Goal: Task Accomplishment & Management: Complete application form

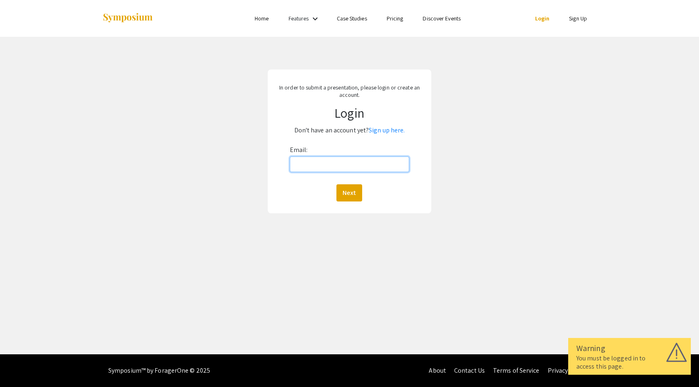
click at [322, 160] on input "Email:" at bounding box center [350, 165] width 120 height 16
type input "[EMAIL_ADDRESS][DOMAIN_NAME]"
click at [360, 196] on button "Next" at bounding box center [350, 192] width 26 height 17
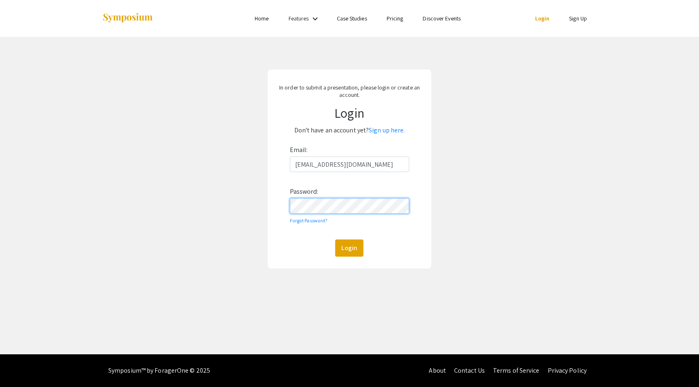
click at [335, 240] on button "Login" at bounding box center [349, 248] width 28 height 17
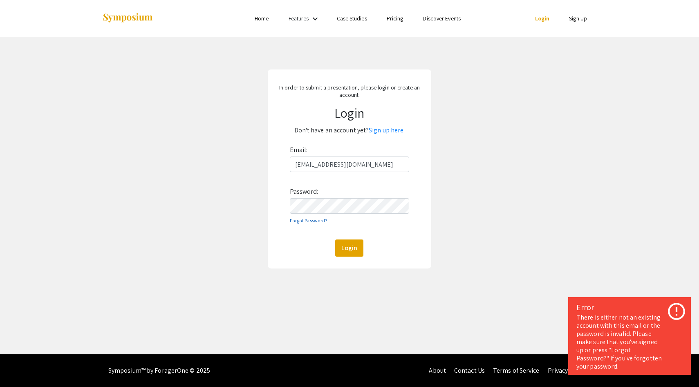
click at [308, 222] on link "Forgot Password?" at bounding box center [309, 221] width 38 height 6
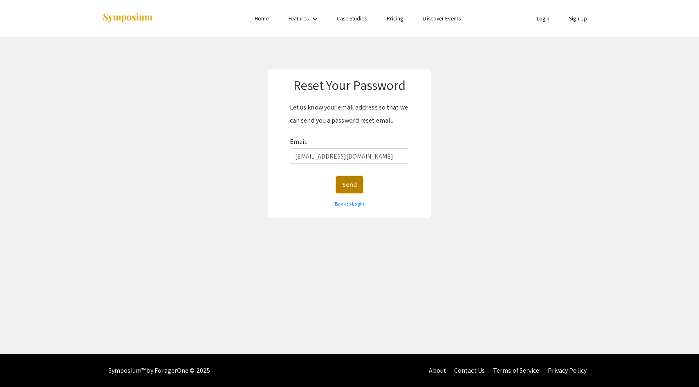
click at [355, 183] on button "Send" at bounding box center [349, 184] width 27 height 17
click at [353, 204] on link "Back to Login" at bounding box center [349, 204] width 29 height 6
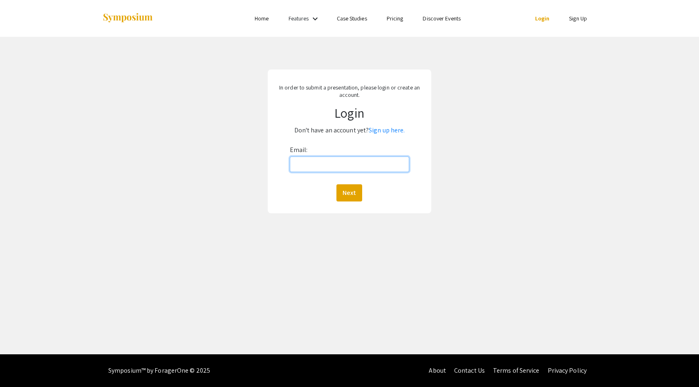
click at [337, 166] on input "Email:" at bounding box center [350, 165] width 120 height 16
type input "[EMAIL_ADDRESS][DOMAIN_NAME]"
click at [344, 191] on button "Next" at bounding box center [350, 192] width 26 height 17
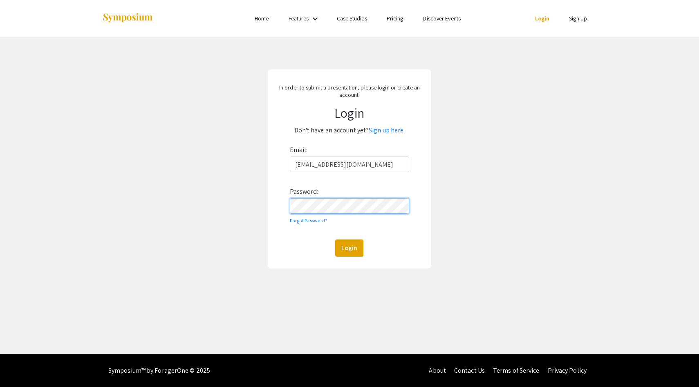
click at [335, 240] on button "Login" at bounding box center [349, 248] width 28 height 17
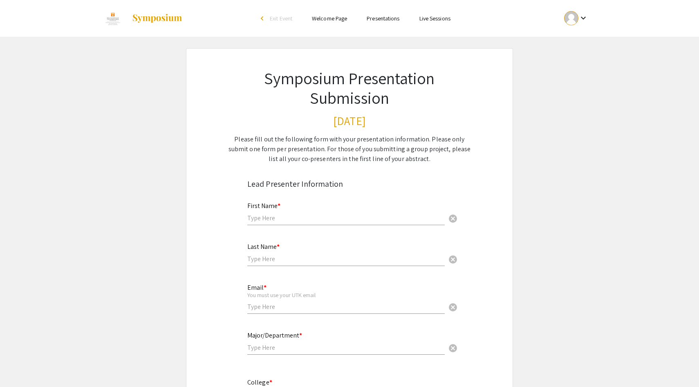
click at [298, 219] on input "text" at bounding box center [346, 218] width 198 height 9
type input "[PERSON_NAME]"
click at [295, 256] on input "text" at bounding box center [346, 259] width 198 height 9
click at [294, 256] on input "text" at bounding box center [346, 259] width 198 height 9
type input "[PERSON_NAME]"
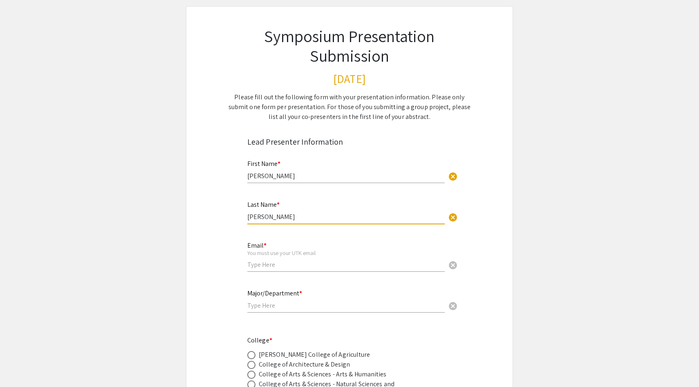
scroll to position [115, 0]
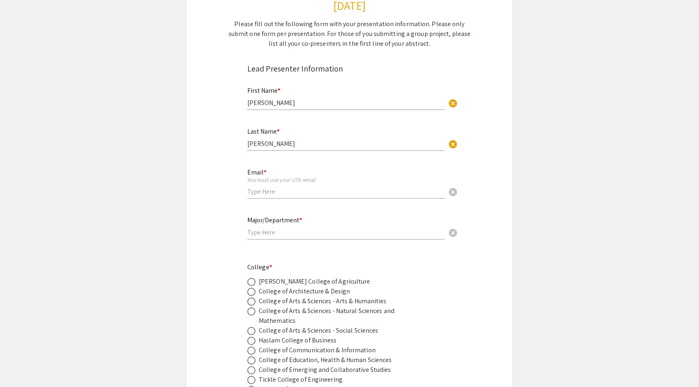
click at [301, 198] on div "Email * You must use your UTK email cancel" at bounding box center [346, 180] width 198 height 38
type input "[EMAIL_ADDRESS][DOMAIN_NAME]"
click at [308, 232] on input "text" at bounding box center [346, 232] width 198 height 9
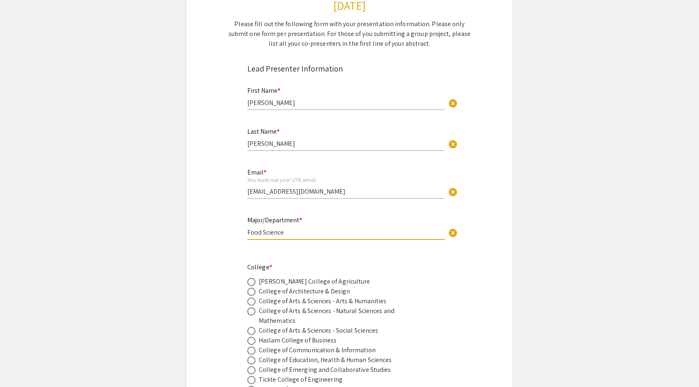
type input "Food Science"
click at [302, 281] on div "[PERSON_NAME] College of Agriculture" at bounding box center [315, 282] width 112 height 10
click at [289, 283] on div "[PERSON_NAME] College of Agriculture" at bounding box center [315, 282] width 112 height 10
click at [248, 281] on span at bounding box center [251, 282] width 8 height 8
click at [248, 281] on input "radio" at bounding box center [251, 282] width 8 height 8
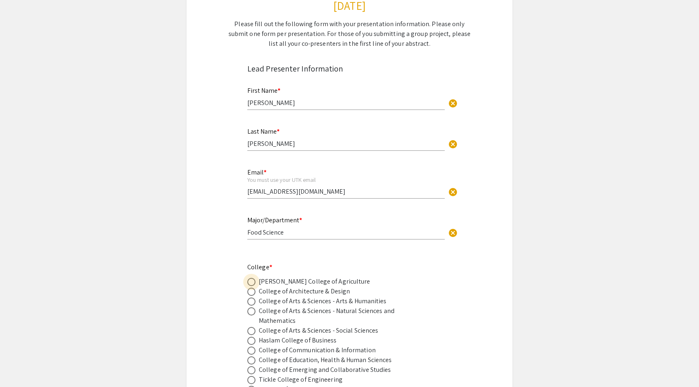
radio input "true"
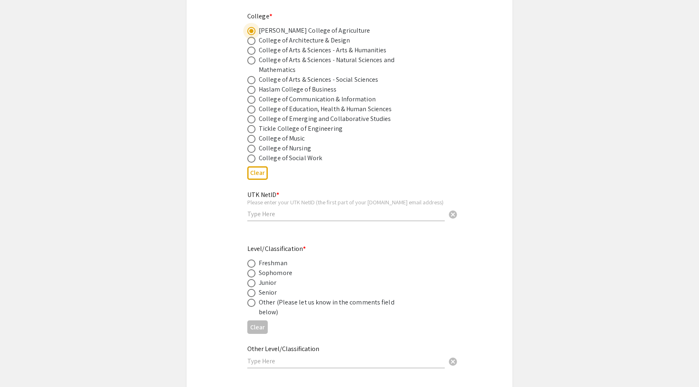
scroll to position [379, 0]
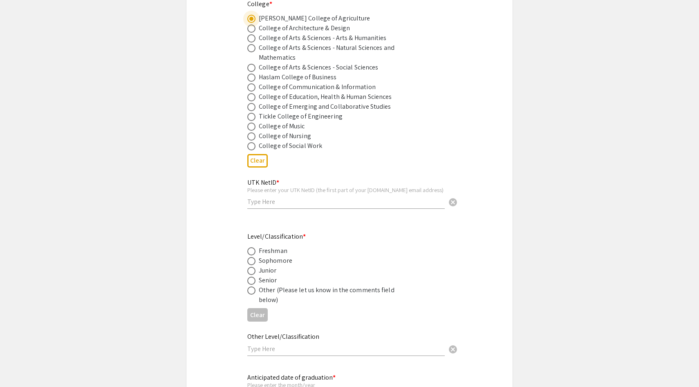
click at [289, 205] on input "text" at bounding box center [346, 202] width 198 height 9
type input "o"
type input "pvn821"
click at [269, 272] on div "Junior" at bounding box center [268, 271] width 18 height 10
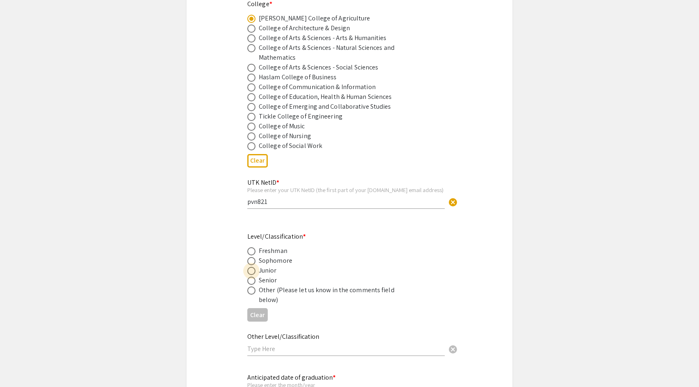
click at [252, 272] on span at bounding box center [251, 271] width 8 height 8
click at [252, 272] on input "radio" at bounding box center [251, 271] width 8 height 8
radio input "true"
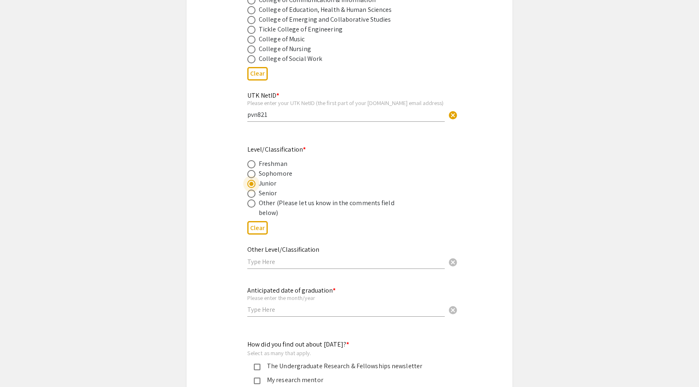
scroll to position [475, 0]
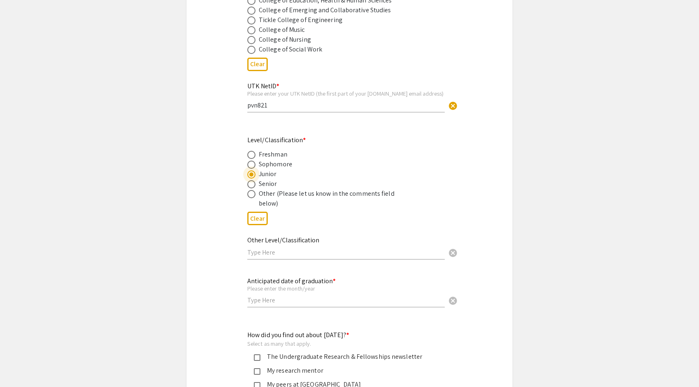
click at [252, 256] on input "text" at bounding box center [346, 252] width 198 height 9
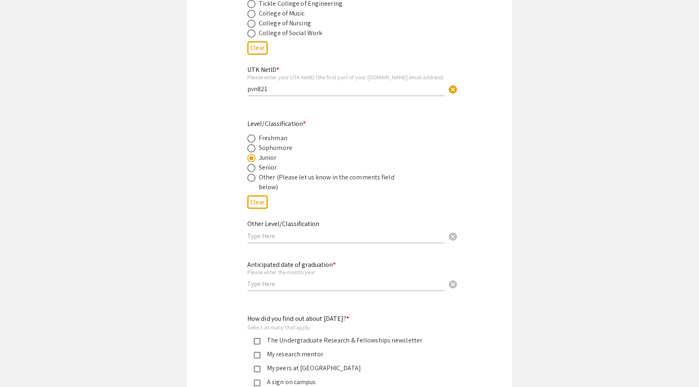
scroll to position [529, 0]
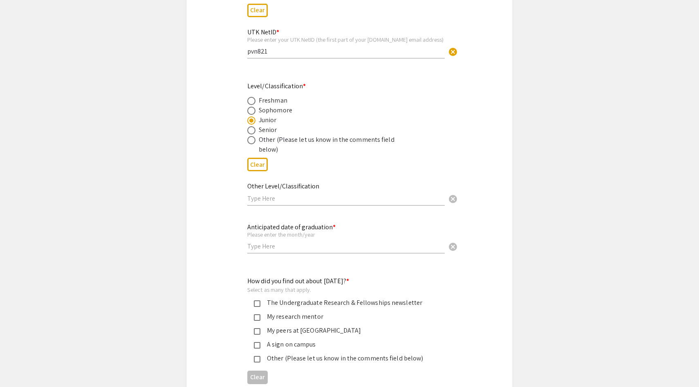
click at [273, 253] on div "Anticipated date of graduation * Please enter the month/year cancel" at bounding box center [346, 235] width 198 height 38
type input "[DATE]"
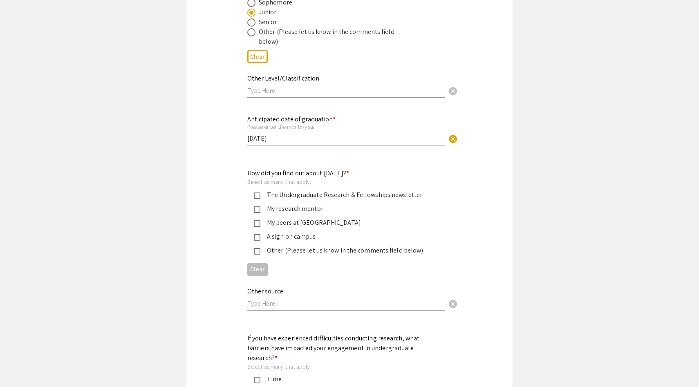
scroll to position [683, 0]
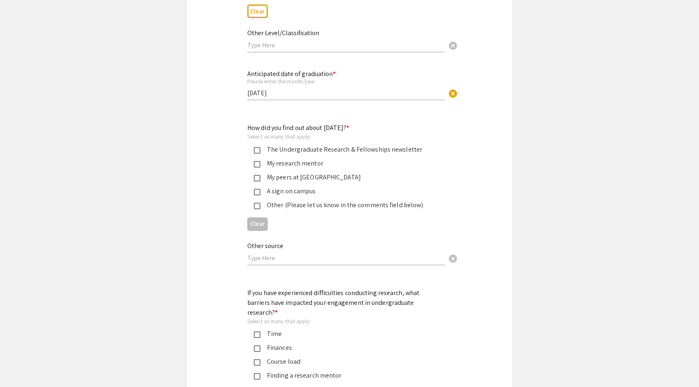
click at [300, 167] on div "My research mentor" at bounding box center [347, 164] width 172 height 10
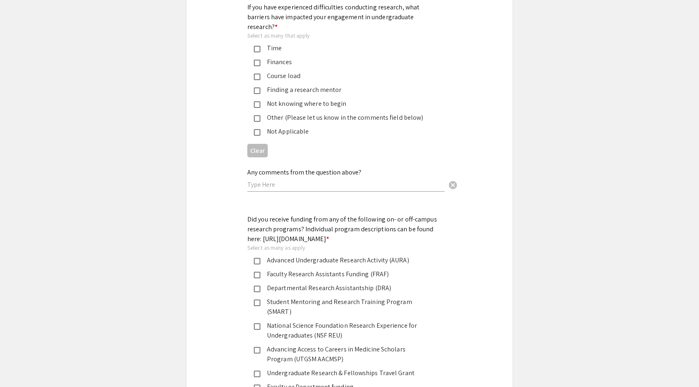
scroll to position [968, 0]
click at [332, 99] on div "Not knowing where to begin" at bounding box center [347, 104] width 172 height 10
click at [516, 94] on app-submissions "Symposium Presentation Submission [DATE] Please fill out the following form wit…" at bounding box center [349, 284] width 699 height 2409
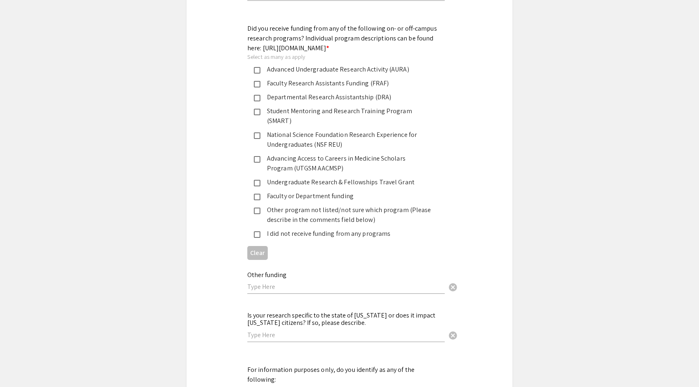
scroll to position [1165, 0]
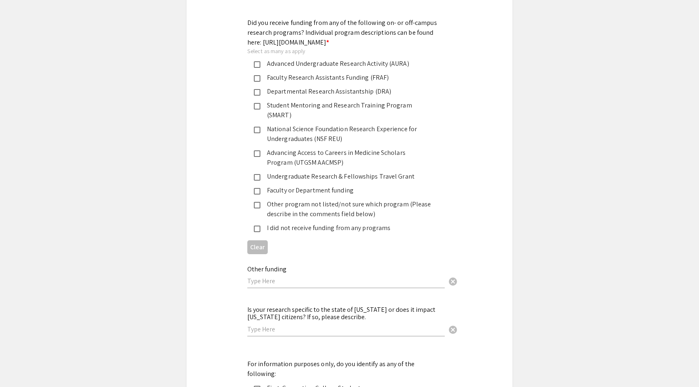
click at [390, 66] on div "Advanced Undergraduate Research Activity (AURA)" at bounding box center [347, 64] width 172 height 10
click at [374, 77] on div "Faculty Research Assistants Funding (FRAF)" at bounding box center [347, 78] width 172 height 10
click at [365, 201] on div "Other program not listed/not sure which program (Please describe in the comment…" at bounding box center [347, 210] width 172 height 20
click at [522, 202] on app-submissions "Symposium Presentation Submission [DATE] Please fill out the following form wit…" at bounding box center [349, 87] width 699 height 2409
click at [333, 277] on input "text" at bounding box center [346, 281] width 198 height 9
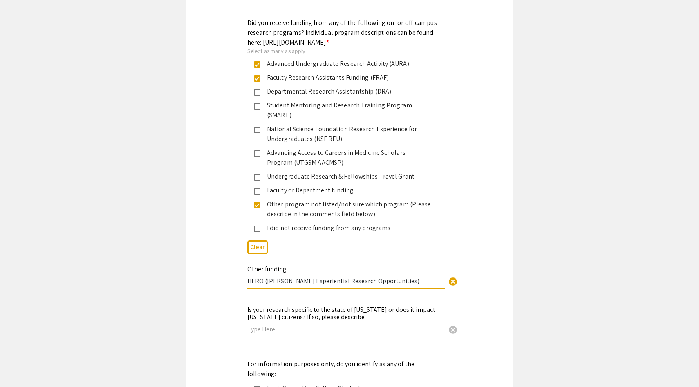
type input "HERO ([PERSON_NAME] Experiential Research Opportunities)"
click at [207, 278] on div "Symposium Presentation Submission [DATE] Please fill out the following form wit…" at bounding box center [349, 87] width 327 height 2409
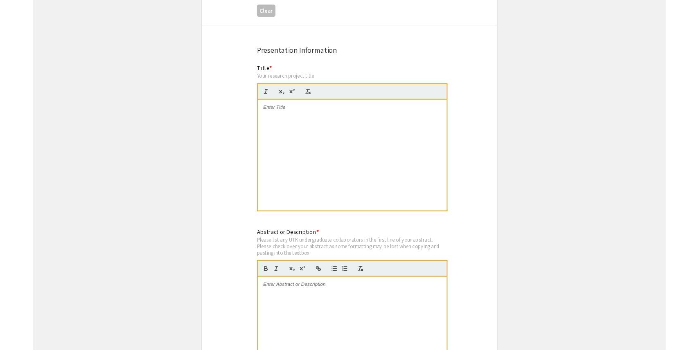
scroll to position [1609, 0]
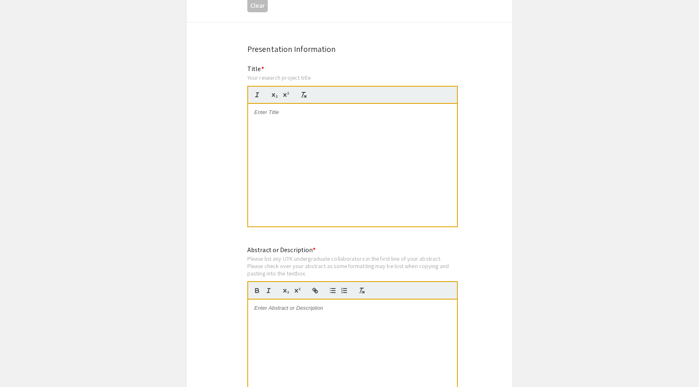
click at [338, 121] on div at bounding box center [352, 165] width 209 height 123
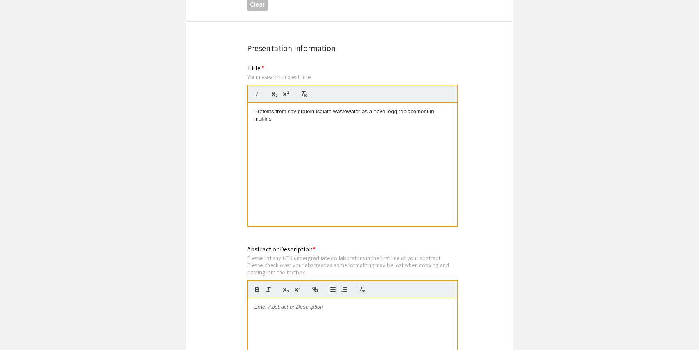
paste div
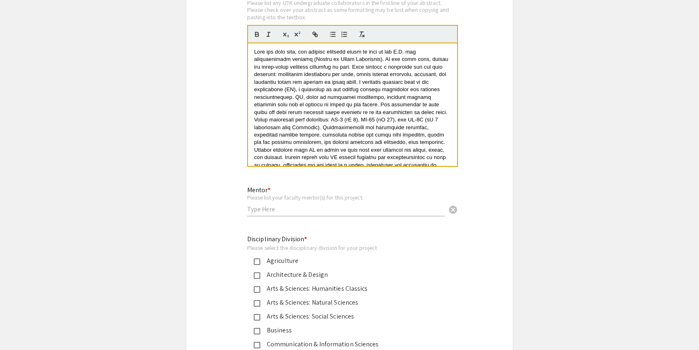
scroll to position [1865, 0]
click at [396, 204] on input "text" at bounding box center [346, 208] width 198 height 9
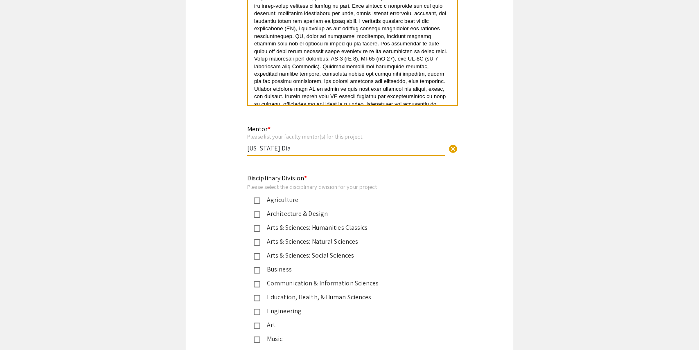
scroll to position [1947, 0]
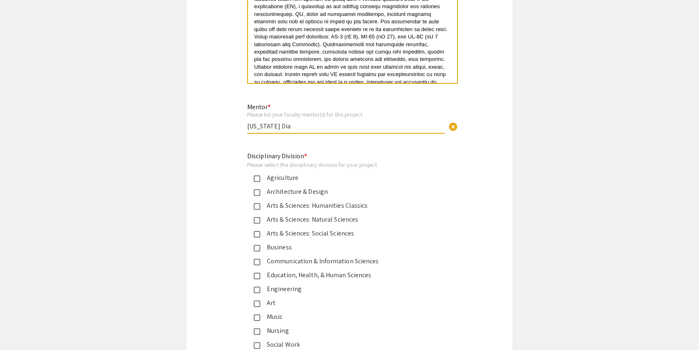
type input "[US_STATE] Dia"
click at [281, 173] on div "Agriculture" at bounding box center [346, 178] width 172 height 10
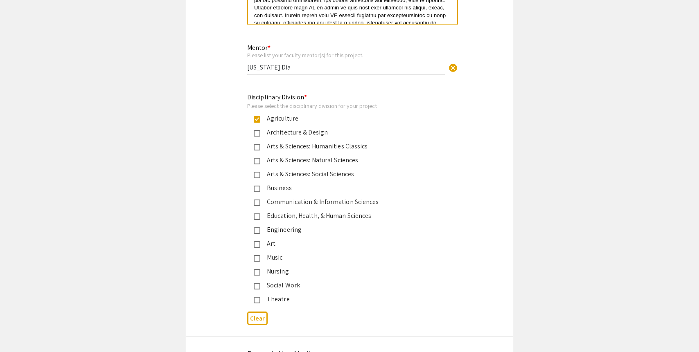
scroll to position [2132, 0]
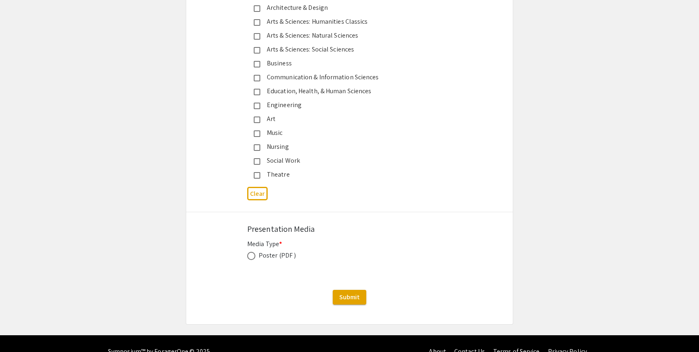
click at [276, 251] on div "Poster (PDF )" at bounding box center [277, 256] width 37 height 10
click at [250, 252] on span at bounding box center [251, 256] width 8 height 8
click at [250, 252] on input "radio" at bounding box center [251, 256] width 8 height 8
radio input "true"
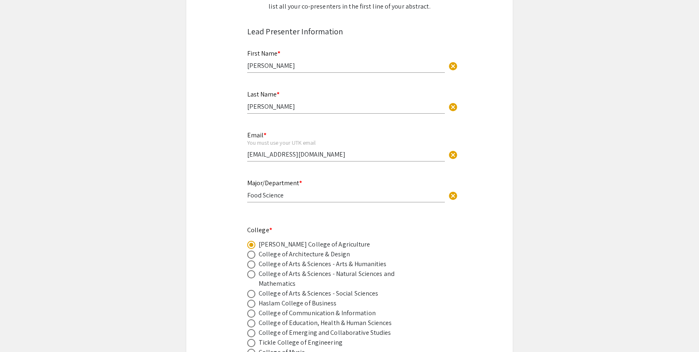
scroll to position [0, 0]
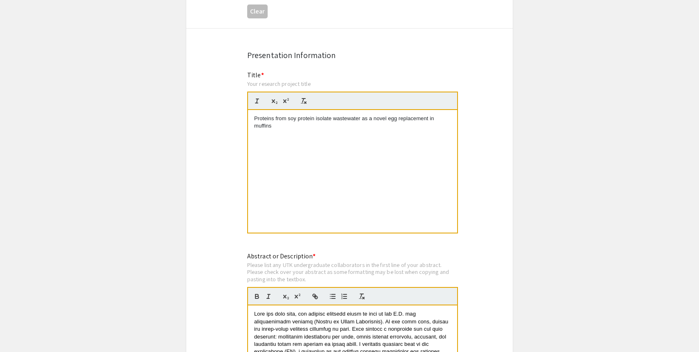
scroll to position [1604, 0]
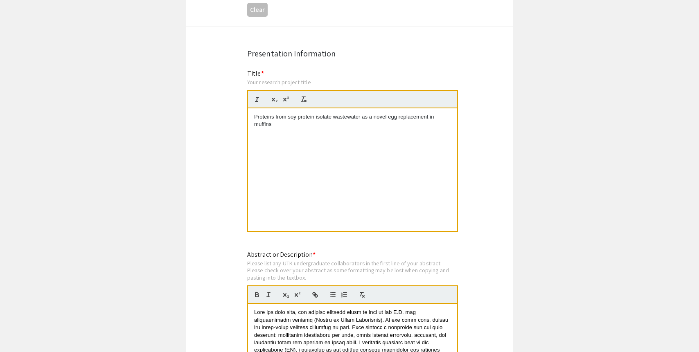
click at [419, 129] on div "Proteins from soy protein isolate wastewater as a novel egg replacement in muff…" at bounding box center [352, 169] width 209 height 123
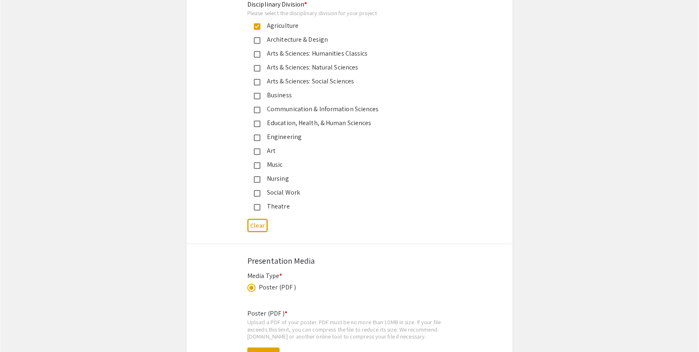
scroll to position [2214, 0]
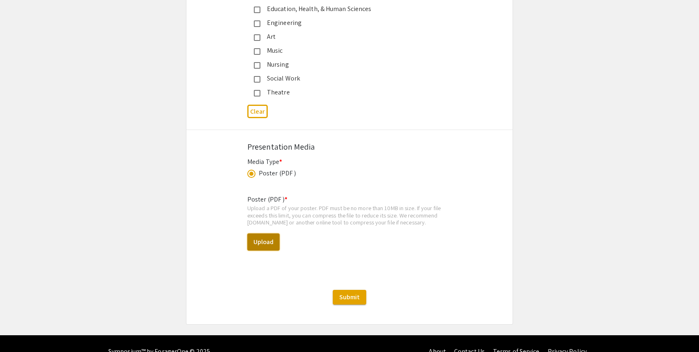
click at [259, 234] on button "Upload" at bounding box center [263, 242] width 32 height 17
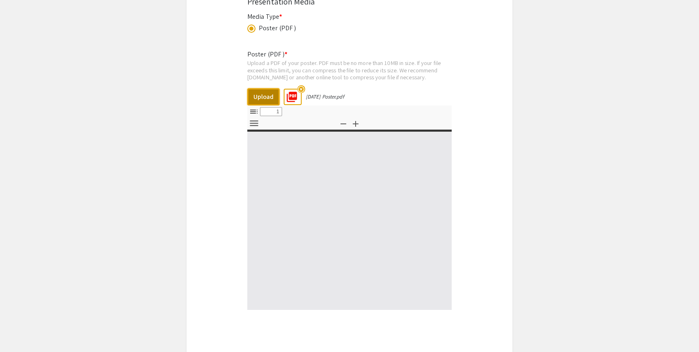
select select "custom"
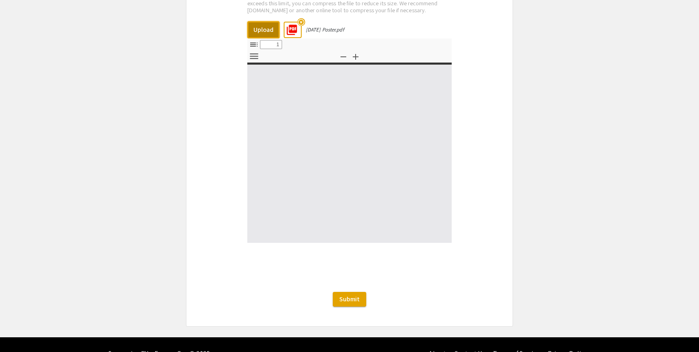
scroll to position [2428, 0]
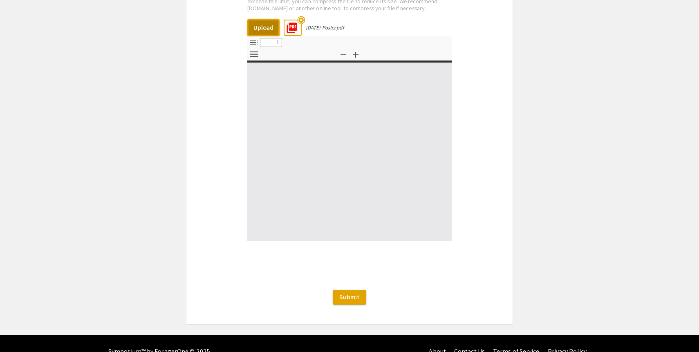
type input "0"
select select "custom"
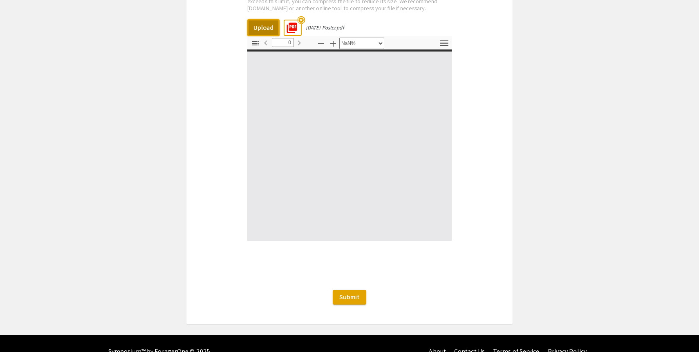
type input "1"
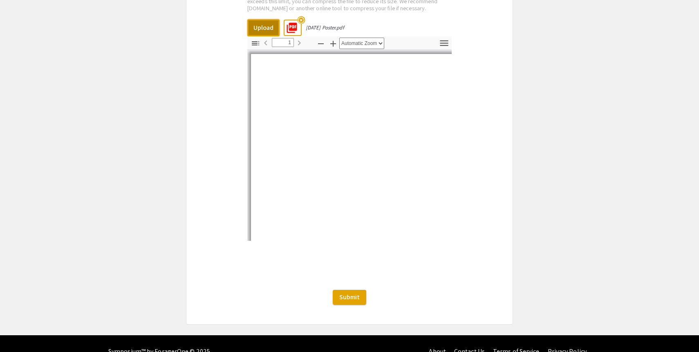
select select "auto"
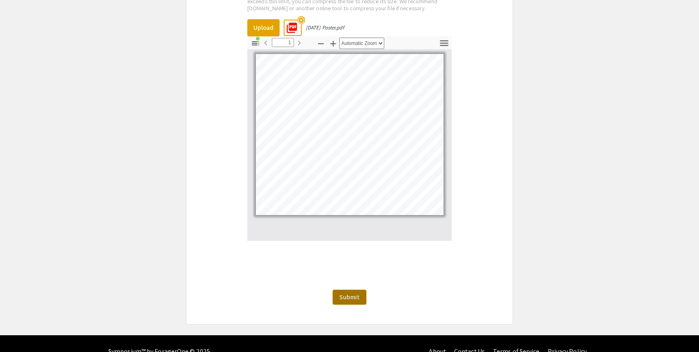
click at [355, 293] on span "Submit" at bounding box center [350, 297] width 20 height 9
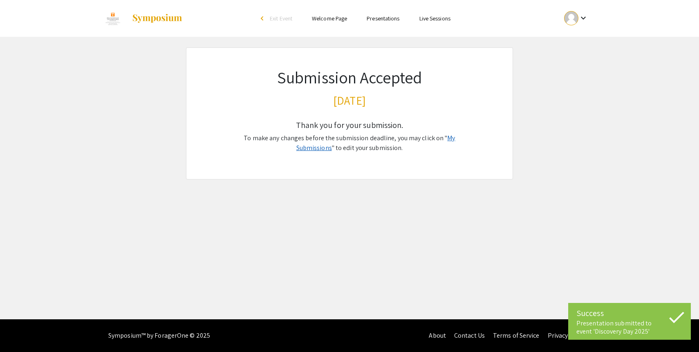
click at [446, 137] on link "My Submissions" at bounding box center [376, 143] width 159 height 18
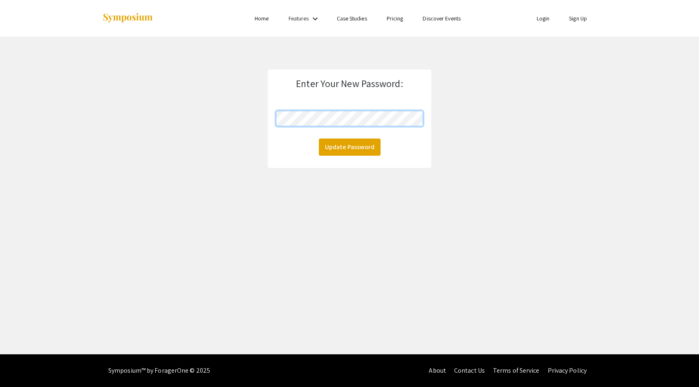
click button "Update Password" at bounding box center [350, 147] width 62 height 17
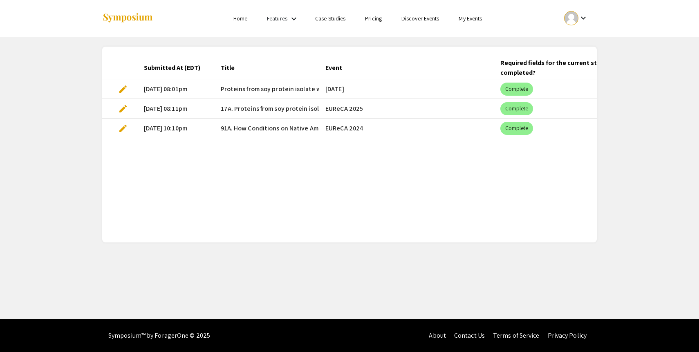
click at [124, 89] on span "edit" at bounding box center [123, 89] width 10 height 10
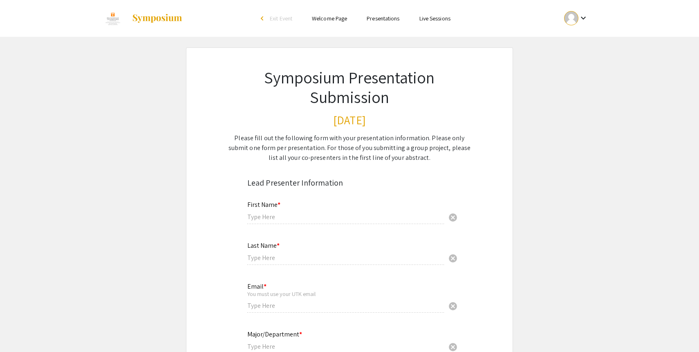
type input "[PERSON_NAME]"
type input "[EMAIL_ADDRESS][DOMAIN_NAME]"
type input "Food Science"
radio input "true"
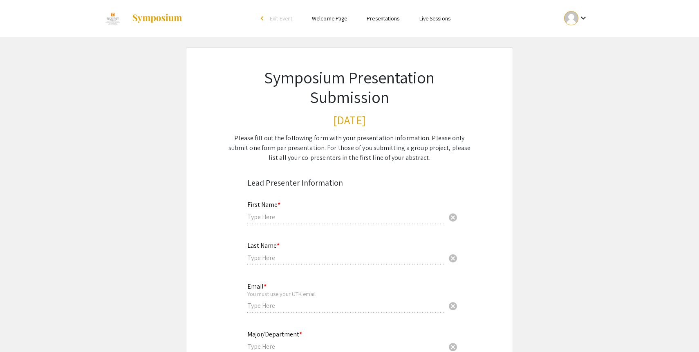
type input "pvn821"
radio input "true"
type input "[DATE]"
type input "HERO ([PERSON_NAME] Experiential Research Opportunities)"
type input "[US_STATE] Dia"
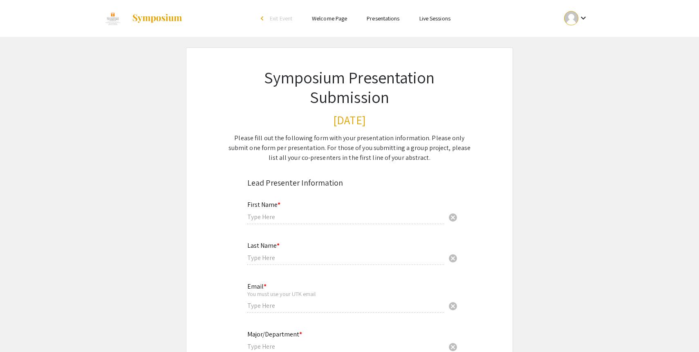
radio input "true"
select select "custom"
type input "0"
select select "custom"
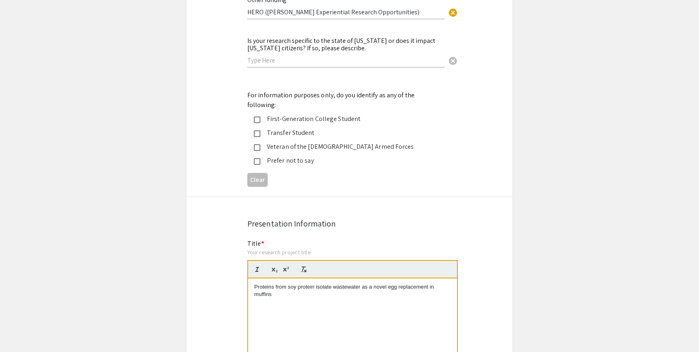
type input "1"
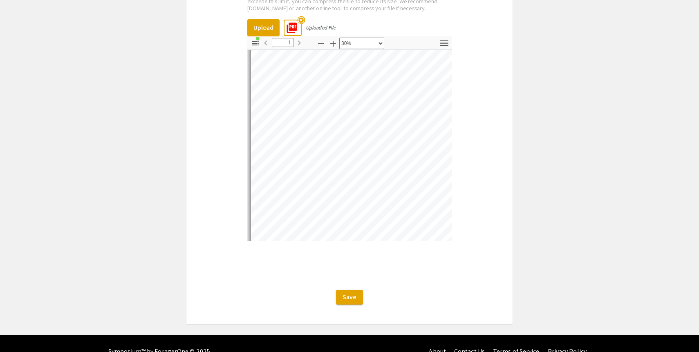
select select "custom"
